Goal: Check status: Check status

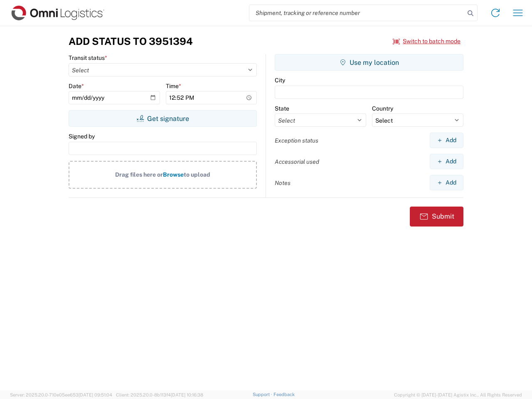
click at [357, 13] on input "search" at bounding box center [356, 13] width 215 height 16
click at [471, 13] on icon at bounding box center [471, 13] width 12 height 12
click at [496, 13] on icon at bounding box center [495, 12] width 13 height 13
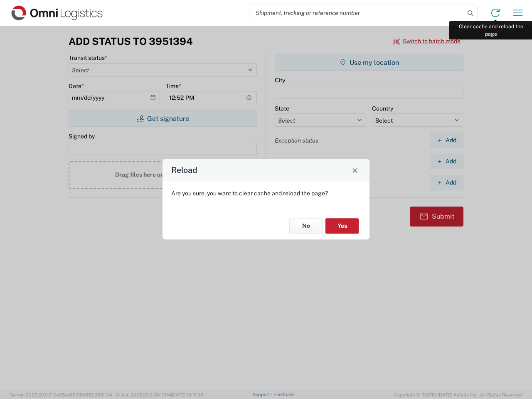
click at [518, 13] on div "Reload Are you sure, you want to clear cache and reload the page? No Yes" at bounding box center [266, 199] width 532 height 399
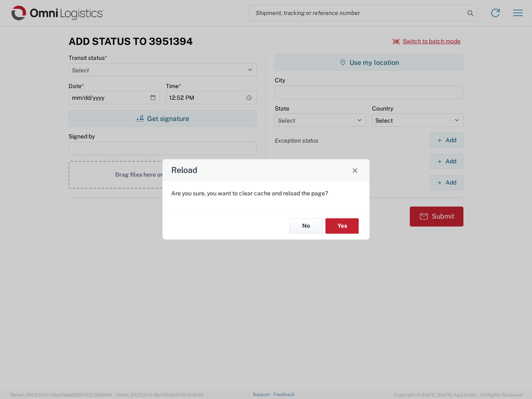
click at [427, 41] on div "Reload Are you sure, you want to clear cache and reload the page? No Yes" at bounding box center [266, 199] width 532 height 399
click at [163, 118] on div "Reload Are you sure, you want to clear cache and reload the page? No Yes" at bounding box center [266, 199] width 532 height 399
click at [369, 62] on div "Reload Are you sure, you want to clear cache and reload the page? No Yes" at bounding box center [266, 199] width 532 height 399
click at [447, 140] on div "Reload Are you sure, you want to clear cache and reload the page? No Yes" at bounding box center [266, 199] width 532 height 399
click at [447, 161] on div "Reload Are you sure, you want to clear cache and reload the page? No Yes" at bounding box center [266, 199] width 532 height 399
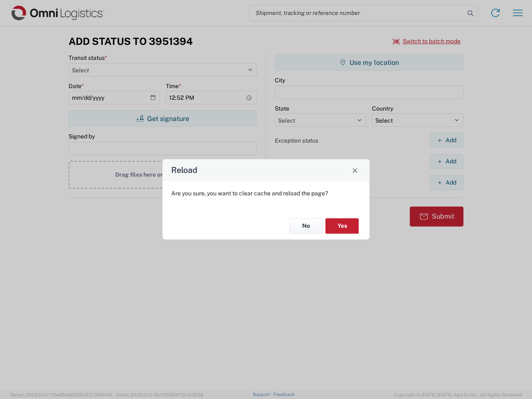
click at [447, 183] on div "Reload Are you sure, you want to clear cache and reload the page? No Yes" at bounding box center [266, 199] width 532 height 399
